Goal: Task Accomplishment & Management: Use online tool/utility

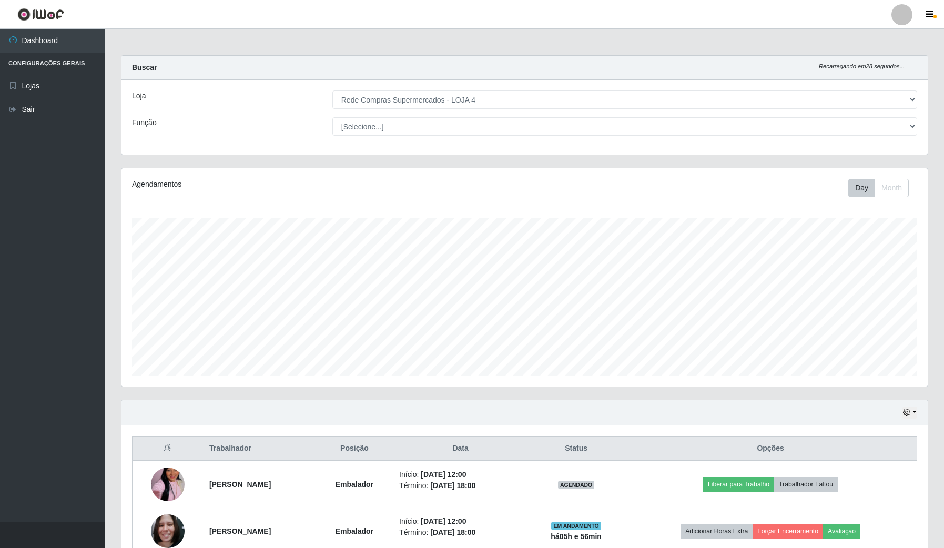
select select "159"
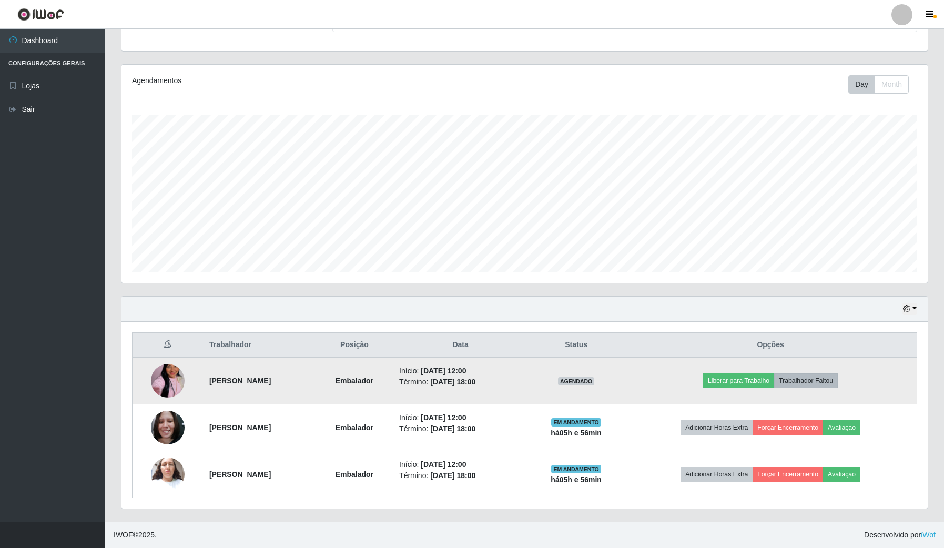
scroll to position [219, 806]
click at [821, 382] on button "Trabalhador Faltou" at bounding box center [806, 380] width 64 height 15
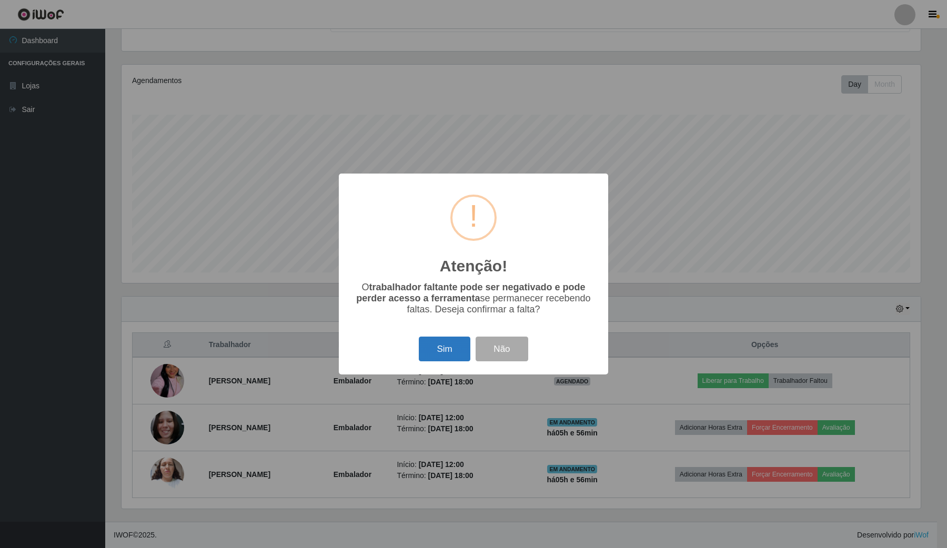
click at [443, 353] on button "Sim" at bounding box center [444, 349] width 51 height 25
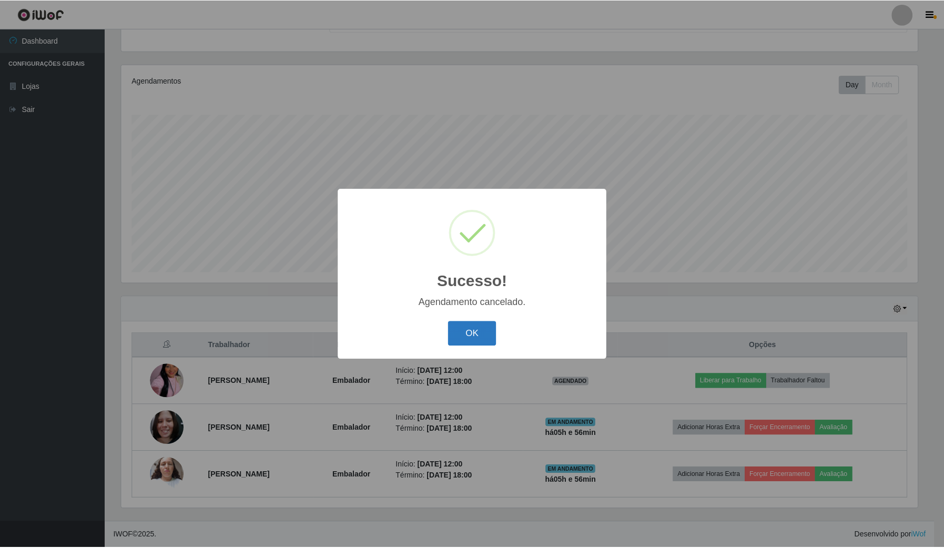
scroll to position [58, 0]
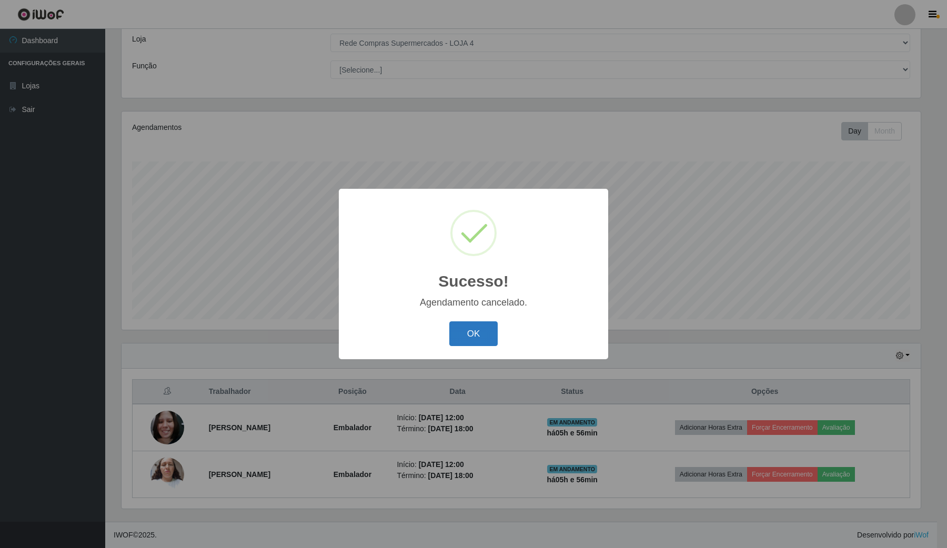
click at [475, 336] on button "OK" at bounding box center [473, 333] width 49 height 25
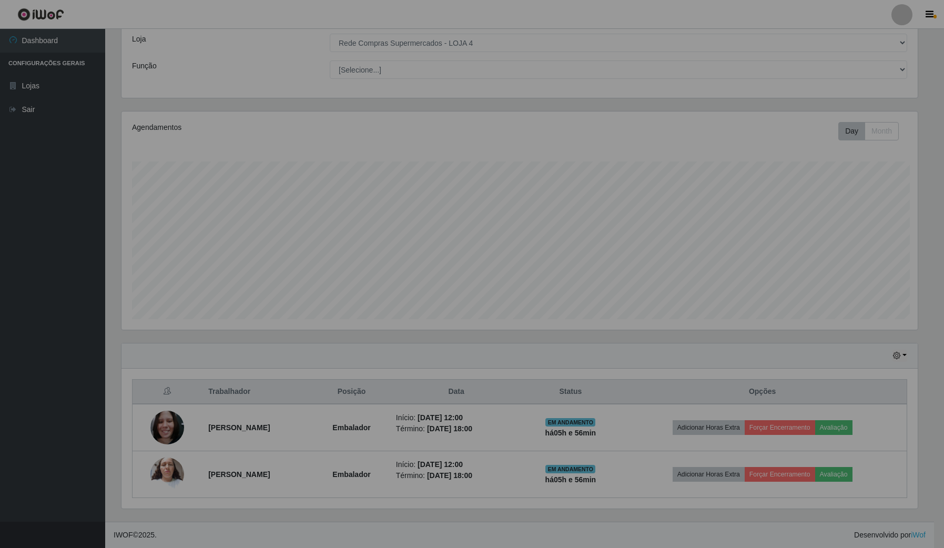
scroll to position [219, 806]
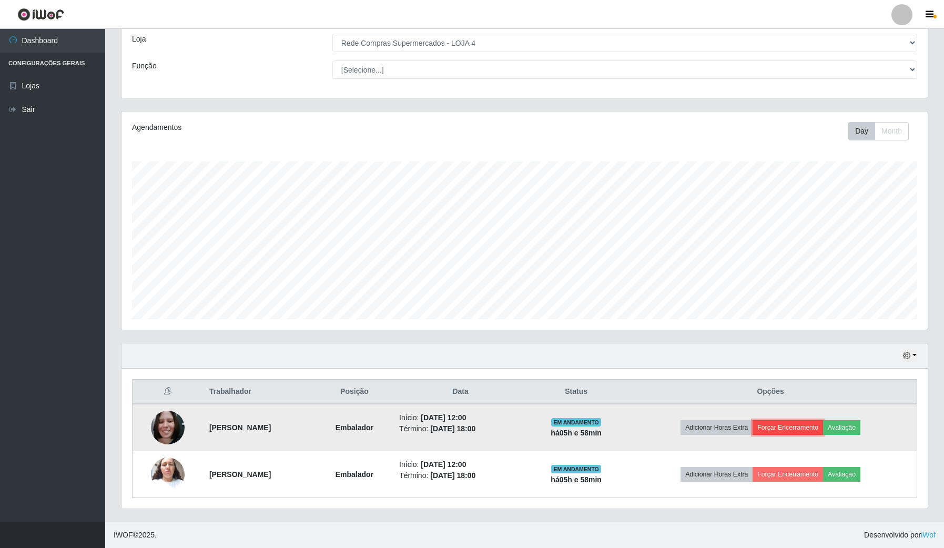
click at [786, 428] on button "Forçar Encerramento" at bounding box center [788, 427] width 70 height 15
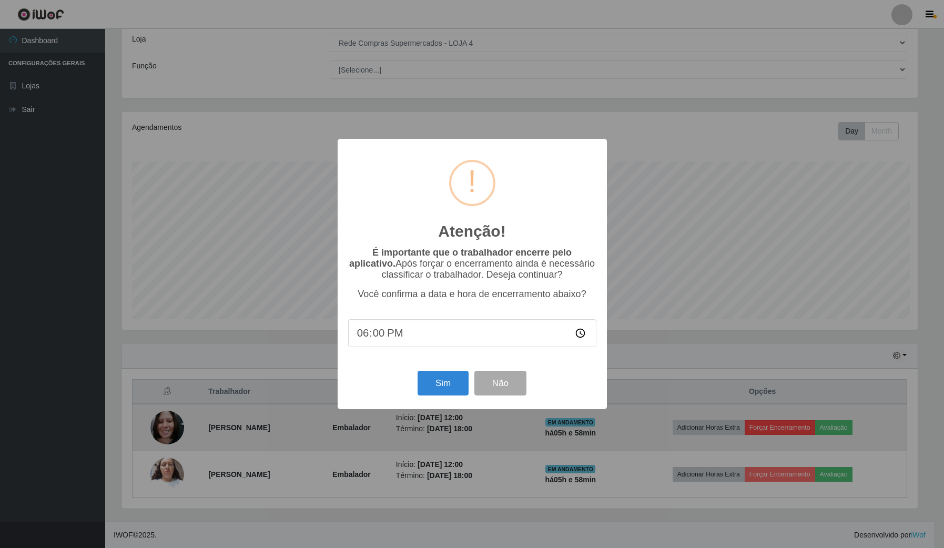
scroll to position [219, 798]
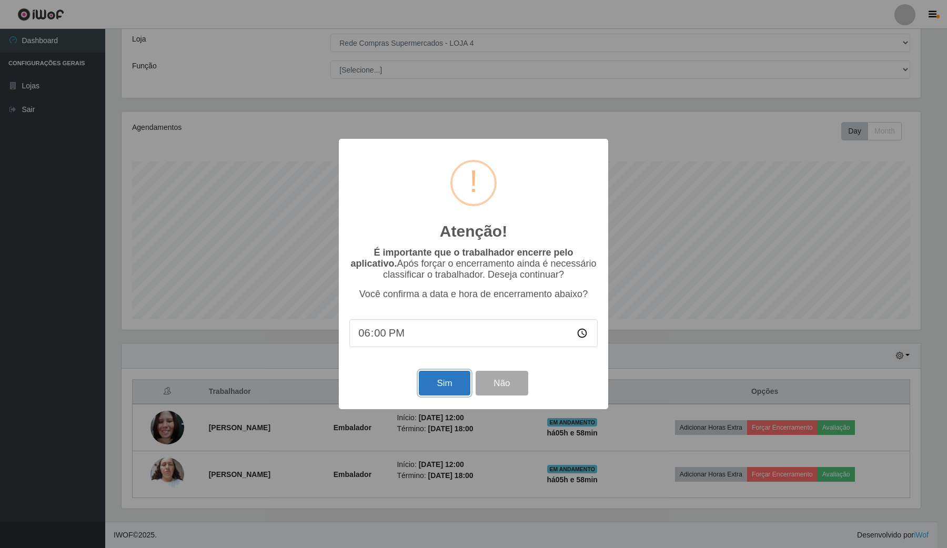
click at [457, 382] on button "Sim" at bounding box center [444, 383] width 51 height 25
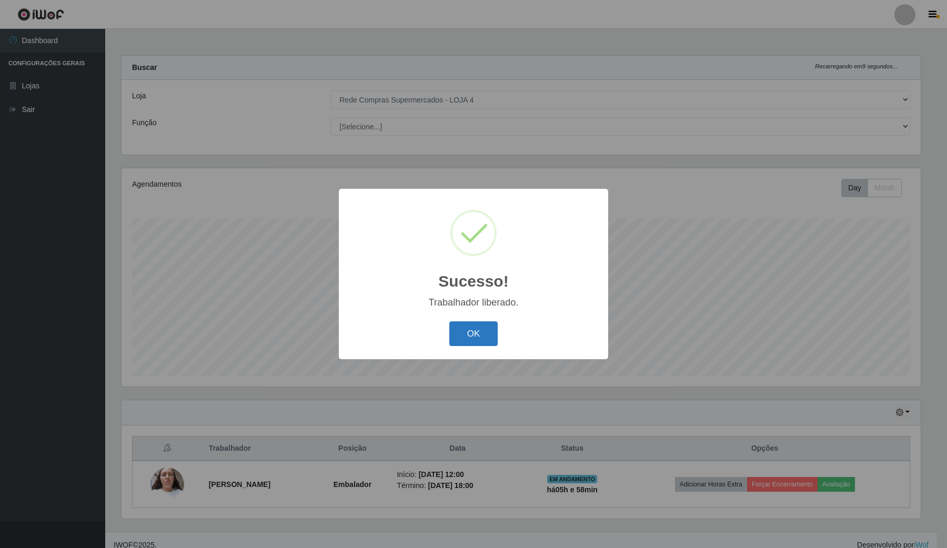
click at [458, 331] on button "OK" at bounding box center [473, 333] width 49 height 25
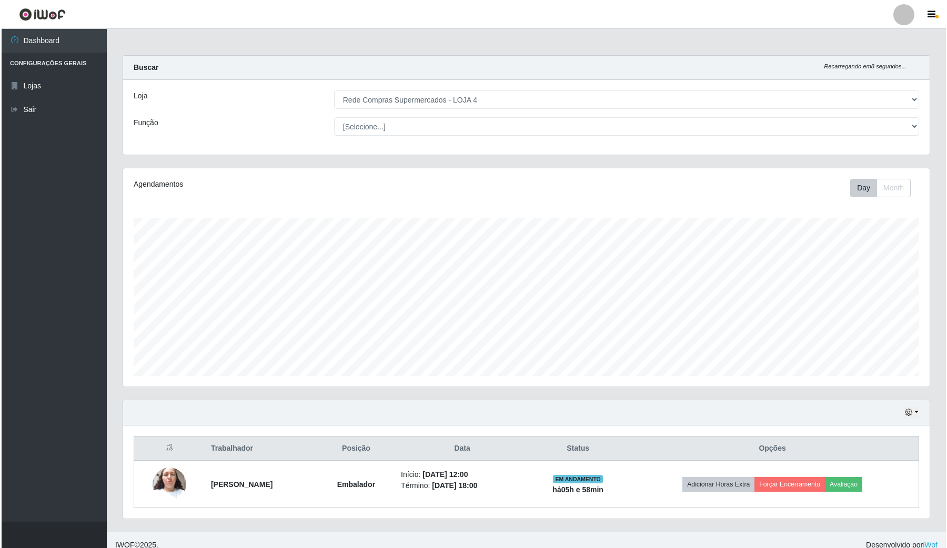
scroll to position [219, 806]
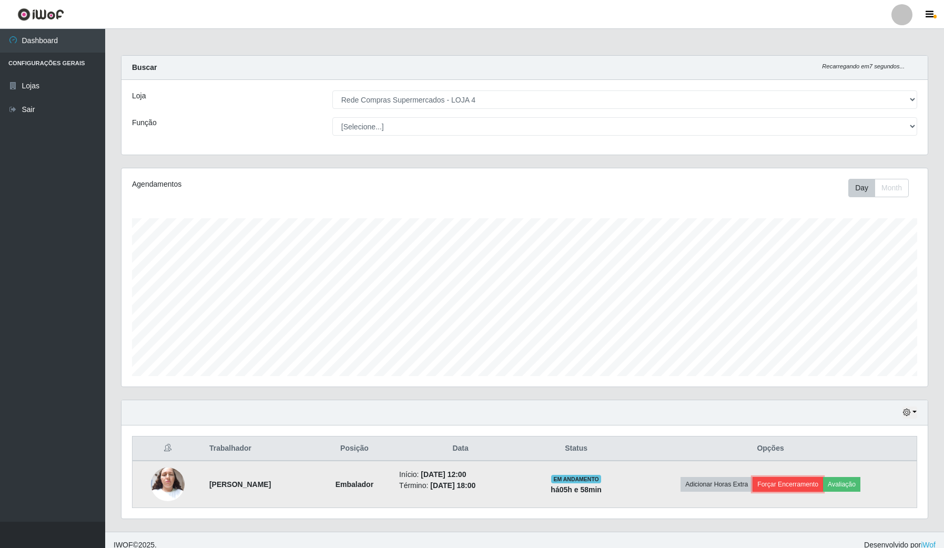
click at [792, 484] on button "Forçar Encerramento" at bounding box center [788, 484] width 70 height 15
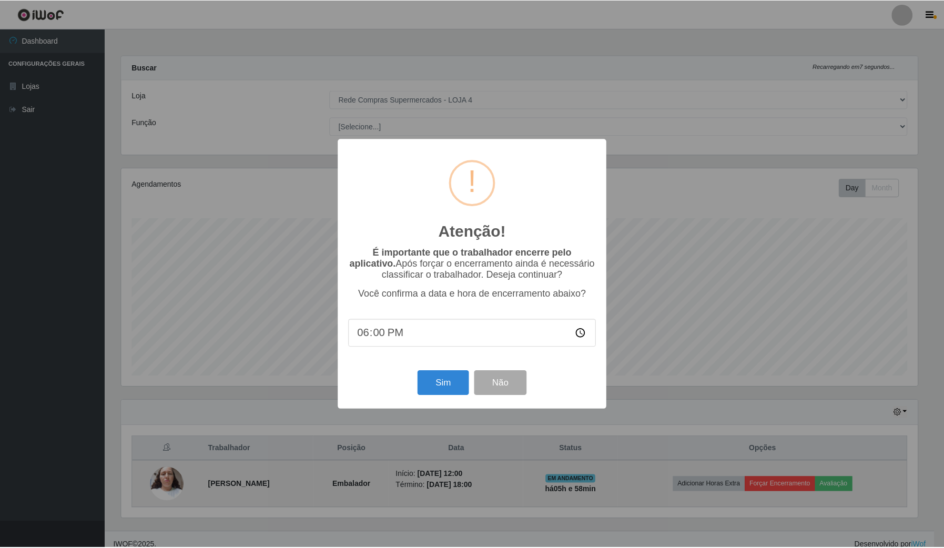
scroll to position [219, 798]
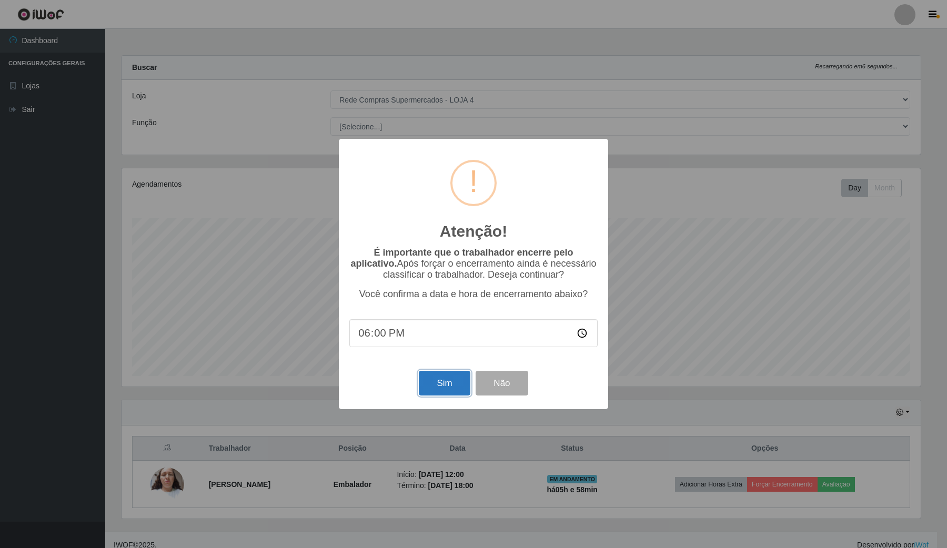
click at [466, 385] on button "Sim" at bounding box center [444, 383] width 51 height 25
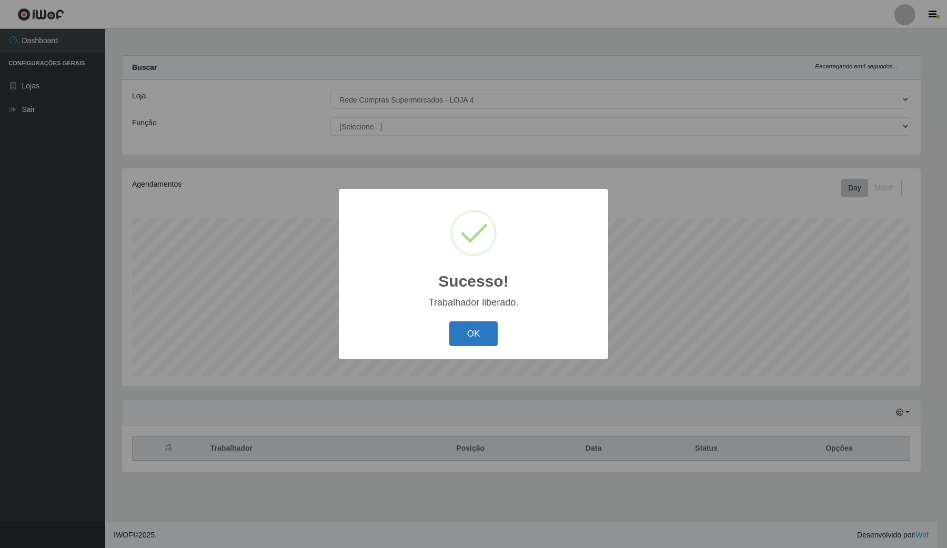
click at [473, 340] on button "OK" at bounding box center [473, 333] width 49 height 25
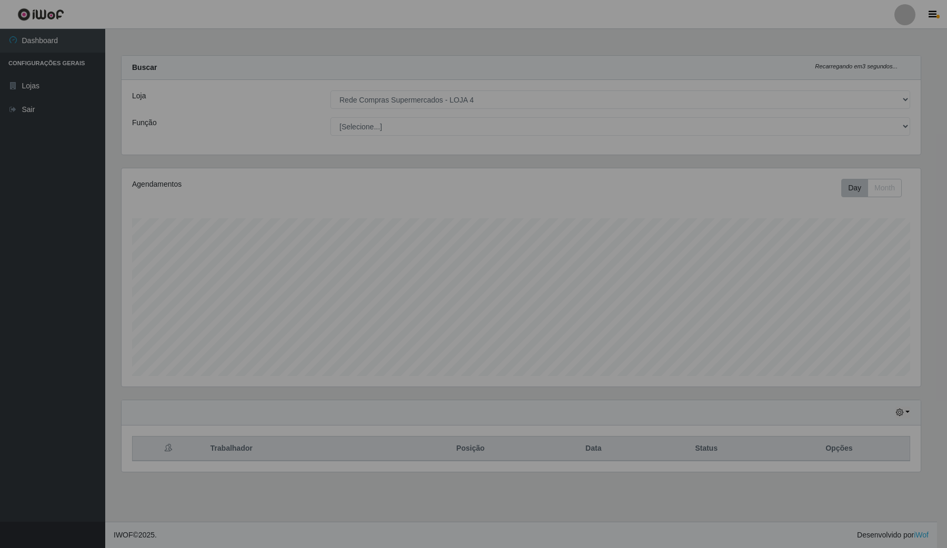
scroll to position [219, 808]
